Goal: Check status

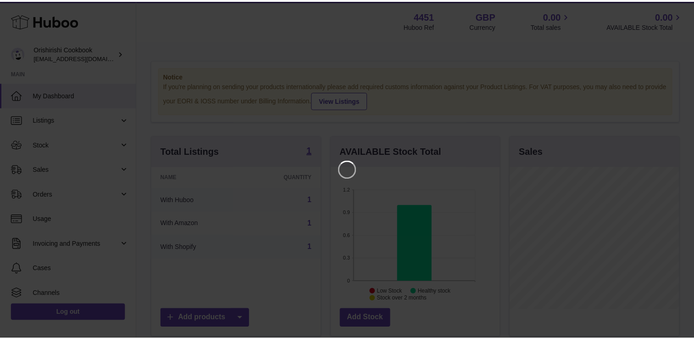
scroll to position [143, 171]
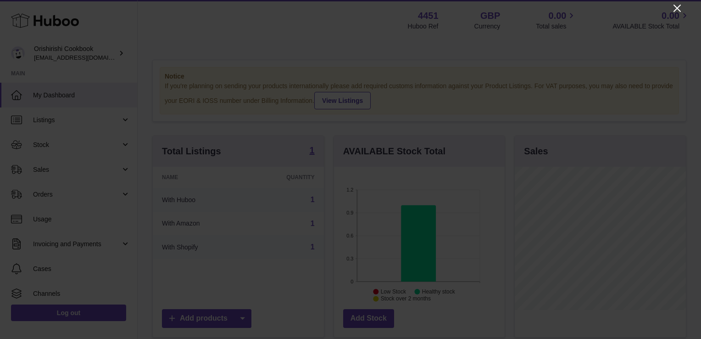
click at [676, 6] on icon "Close" at bounding box center [677, 8] width 7 height 7
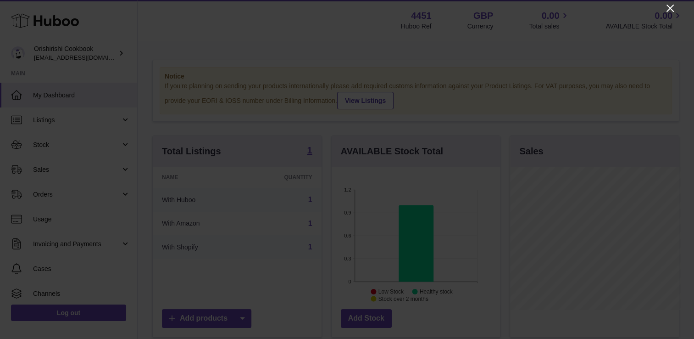
scroll to position [458762, 458737]
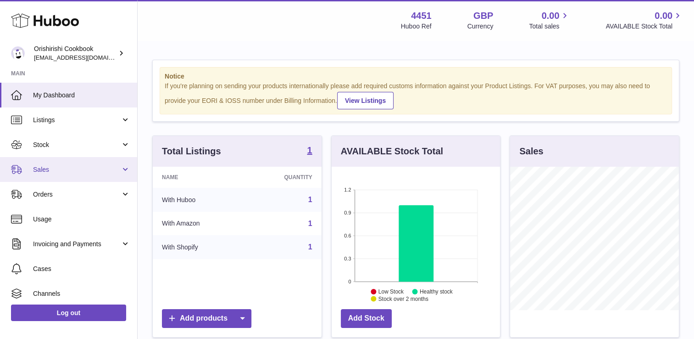
click at [121, 170] on link "Sales" at bounding box center [68, 169] width 137 height 25
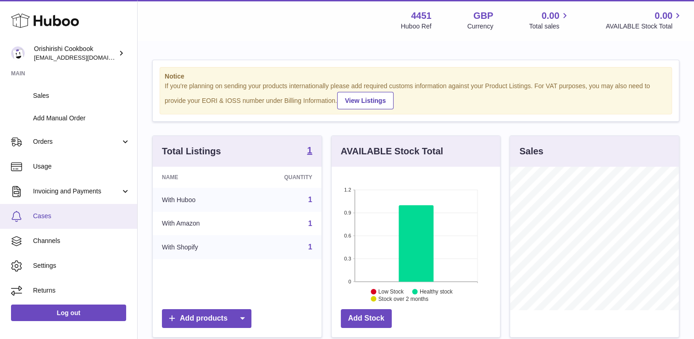
scroll to position [98, 0]
click at [57, 214] on span "Cases" at bounding box center [81, 215] width 97 height 9
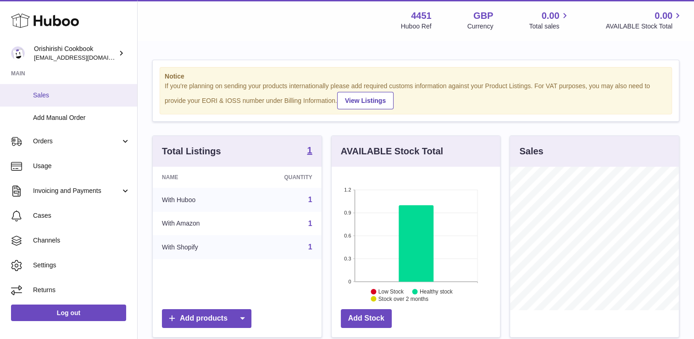
click at [55, 95] on span "Sales" at bounding box center [81, 95] width 97 height 9
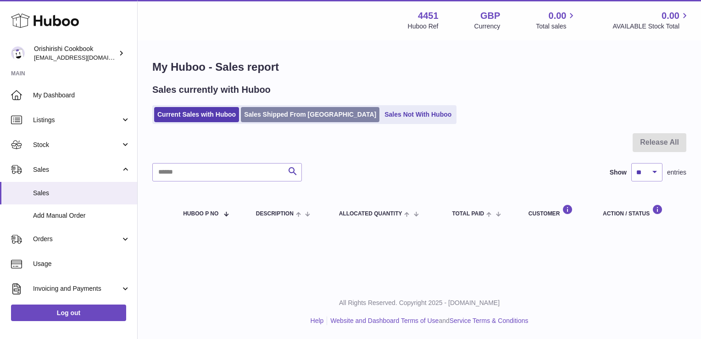
click at [303, 117] on link "Sales Shipped From [GEOGRAPHIC_DATA]" at bounding box center [310, 114] width 139 height 15
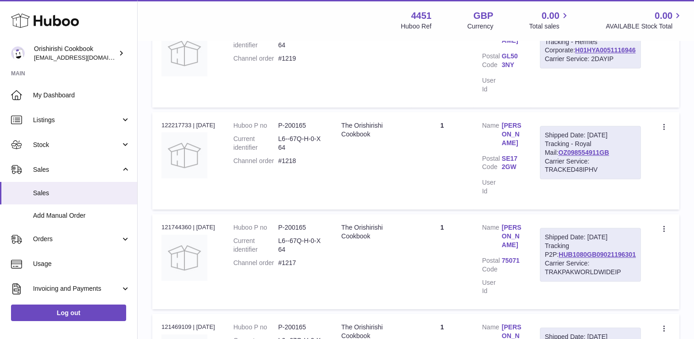
scroll to position [367, 0]
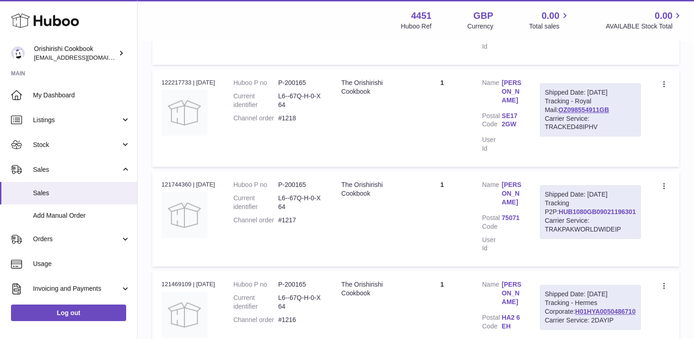
click at [596, 208] on link "HUB1080GB09021196301" at bounding box center [597, 211] width 77 height 7
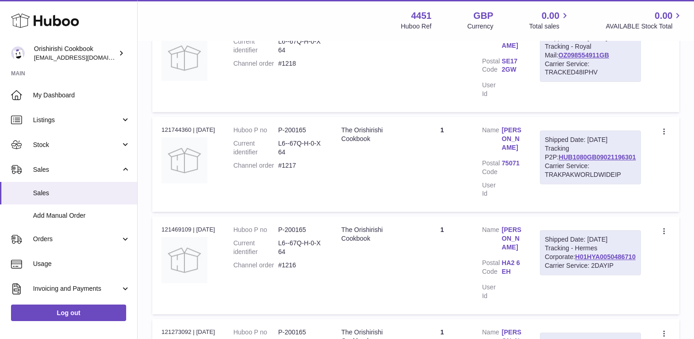
scroll to position [393, 0]
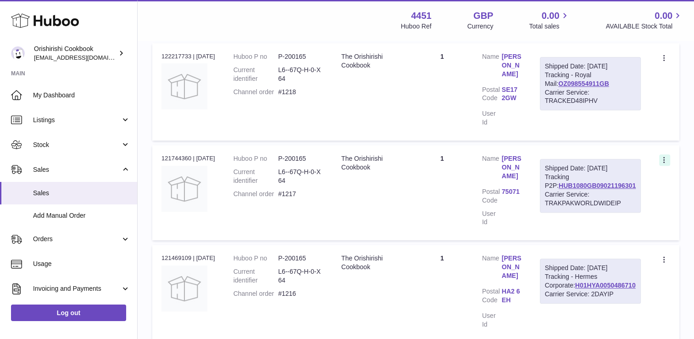
click at [664, 157] on icon at bounding box center [664, 160] width 1 height 6
click at [522, 154] on link "Jennifer Akosa" at bounding box center [512, 167] width 20 height 26
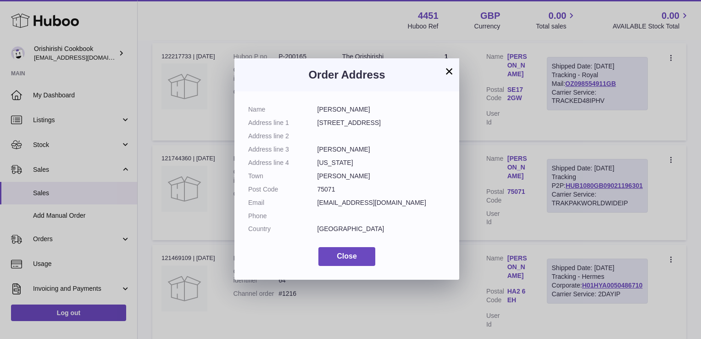
click at [446, 73] on button "×" at bounding box center [449, 71] width 11 height 11
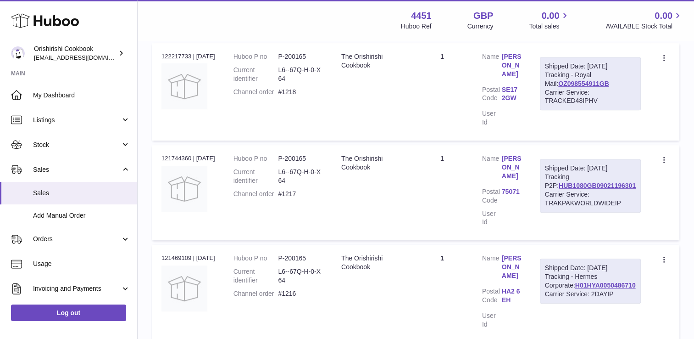
click at [249, 168] on dl "Huboo P no P-200165 Current identifier L6--67Q-H-0-X64 Channel order #1217" at bounding box center [278, 178] width 89 height 49
click at [391, 185] on td "Description The Orishirishi Cookbook" at bounding box center [371, 192] width 79 height 95
click at [570, 182] on link "HUB1080GB09021196301" at bounding box center [597, 185] width 77 height 7
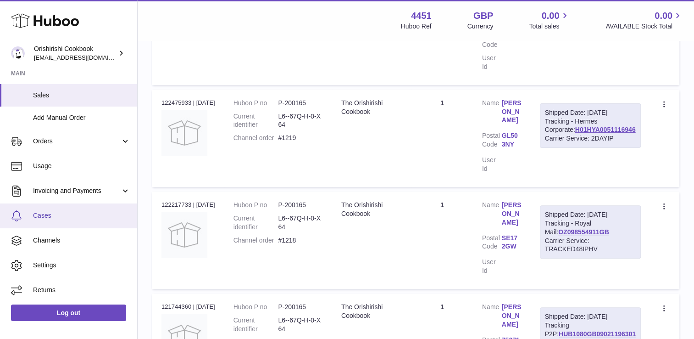
scroll to position [256, 0]
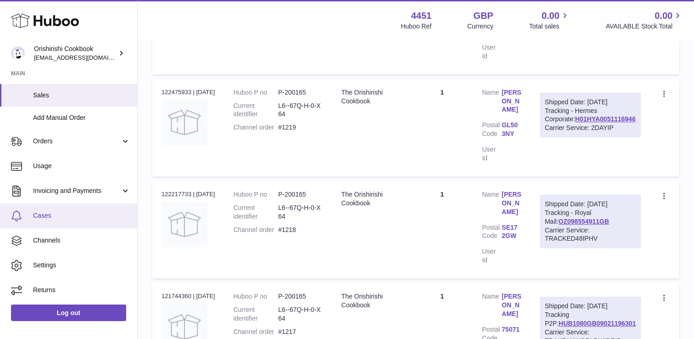
click at [40, 214] on span "Cases" at bounding box center [81, 215] width 97 height 9
